Goal: Go to known website: Access a specific website the user already knows

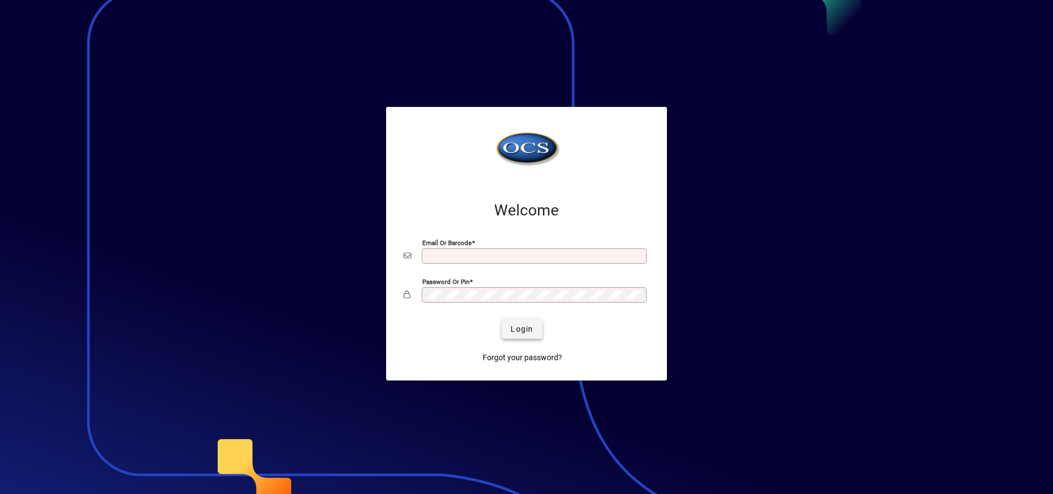
type input "**********"
click at [517, 327] on span "Login" at bounding box center [522, 330] width 22 height 12
